Goal: Navigation & Orientation: Go to known website

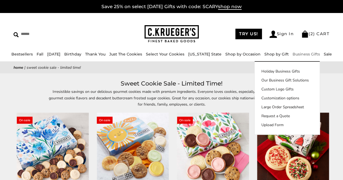
click at [188, 37] on img at bounding box center [172, 34] width 54 height 18
